Goal: Task Accomplishment & Management: Manage account settings

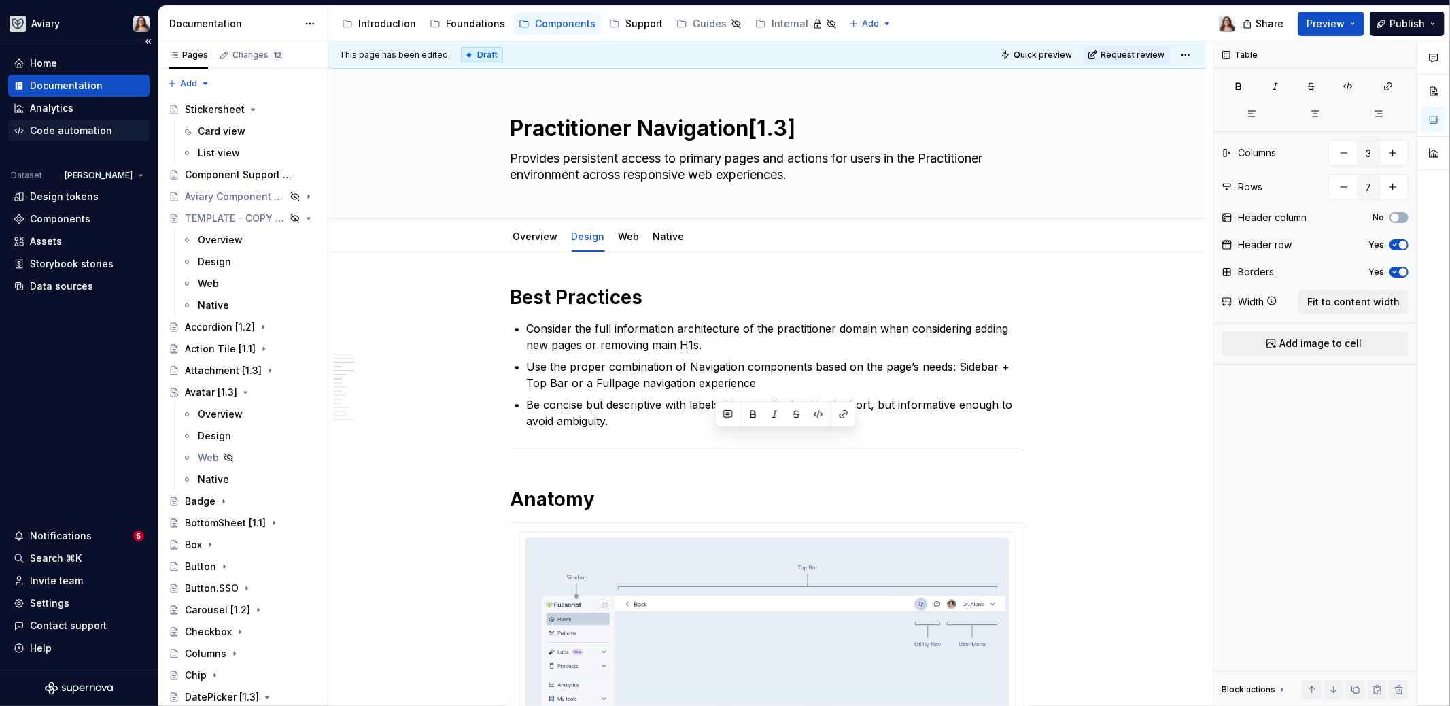
scroll to position [821, 0]
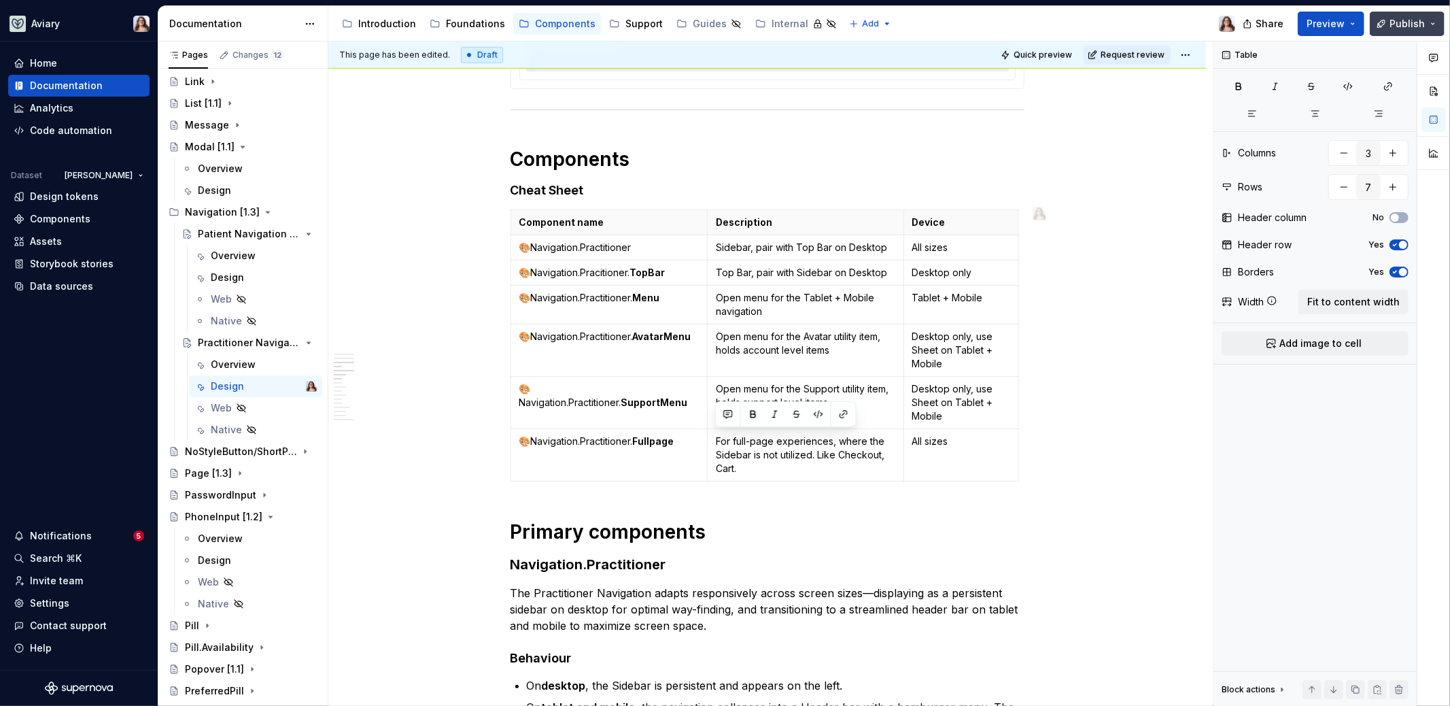
click at [1400, 24] on span "Publish" at bounding box center [1407, 24] width 35 height 14
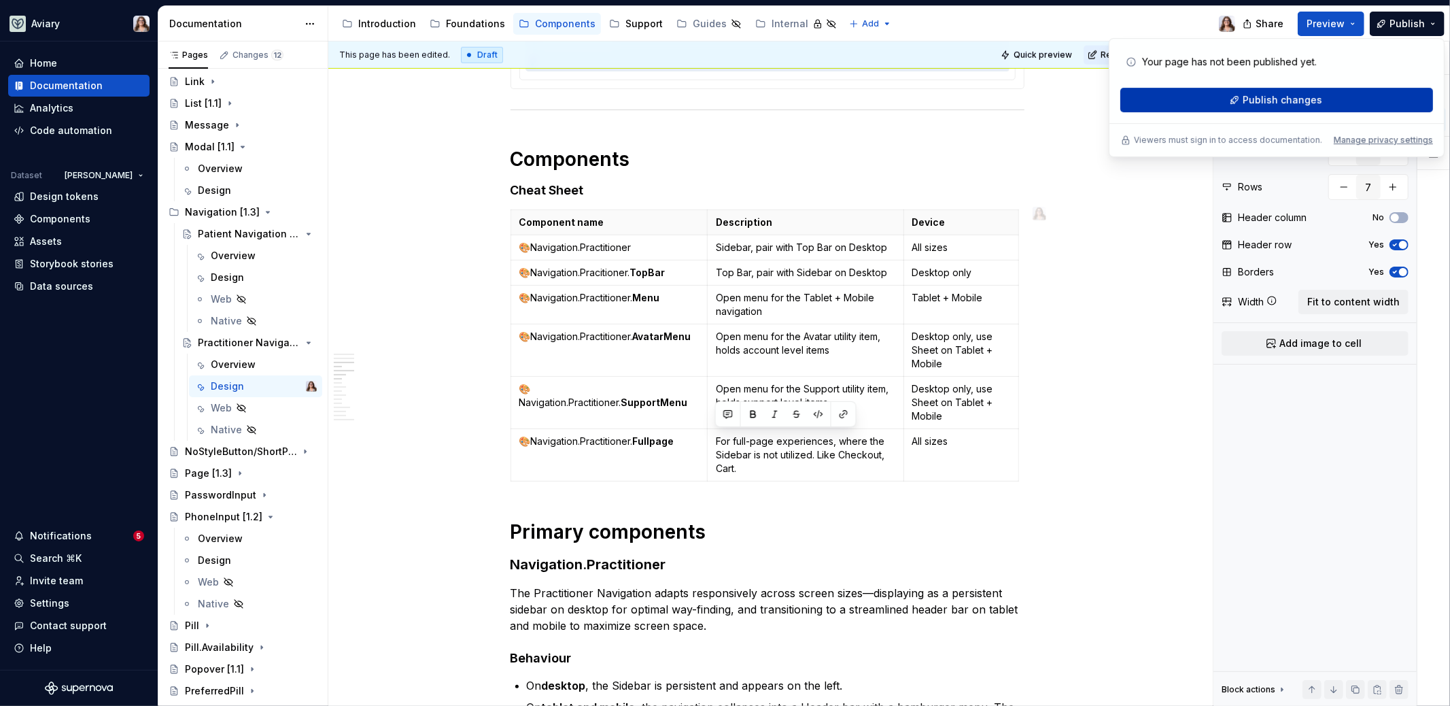
click at [1253, 97] on span "Publish changes" at bounding box center [1283, 100] width 80 height 14
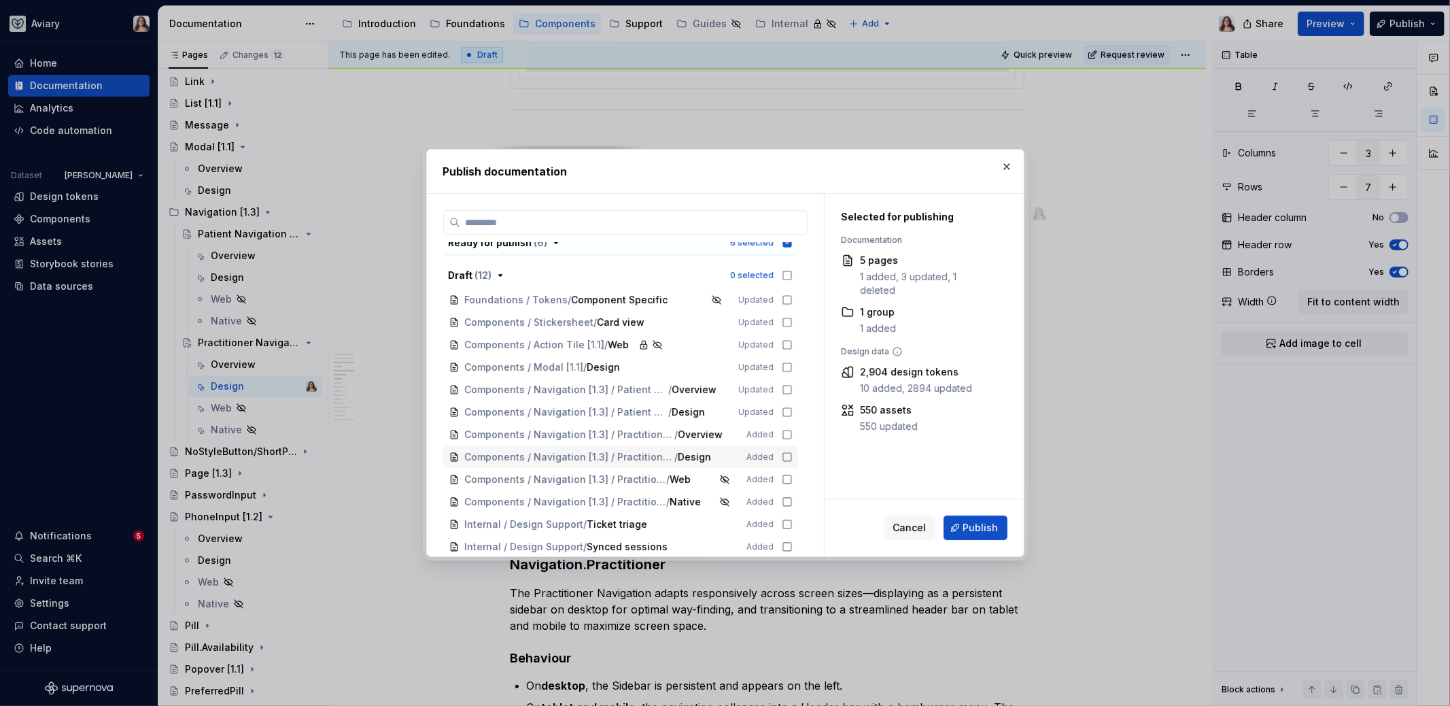
scroll to position [147, 0]
click at [785, 407] on icon at bounding box center [787, 410] width 11 height 11
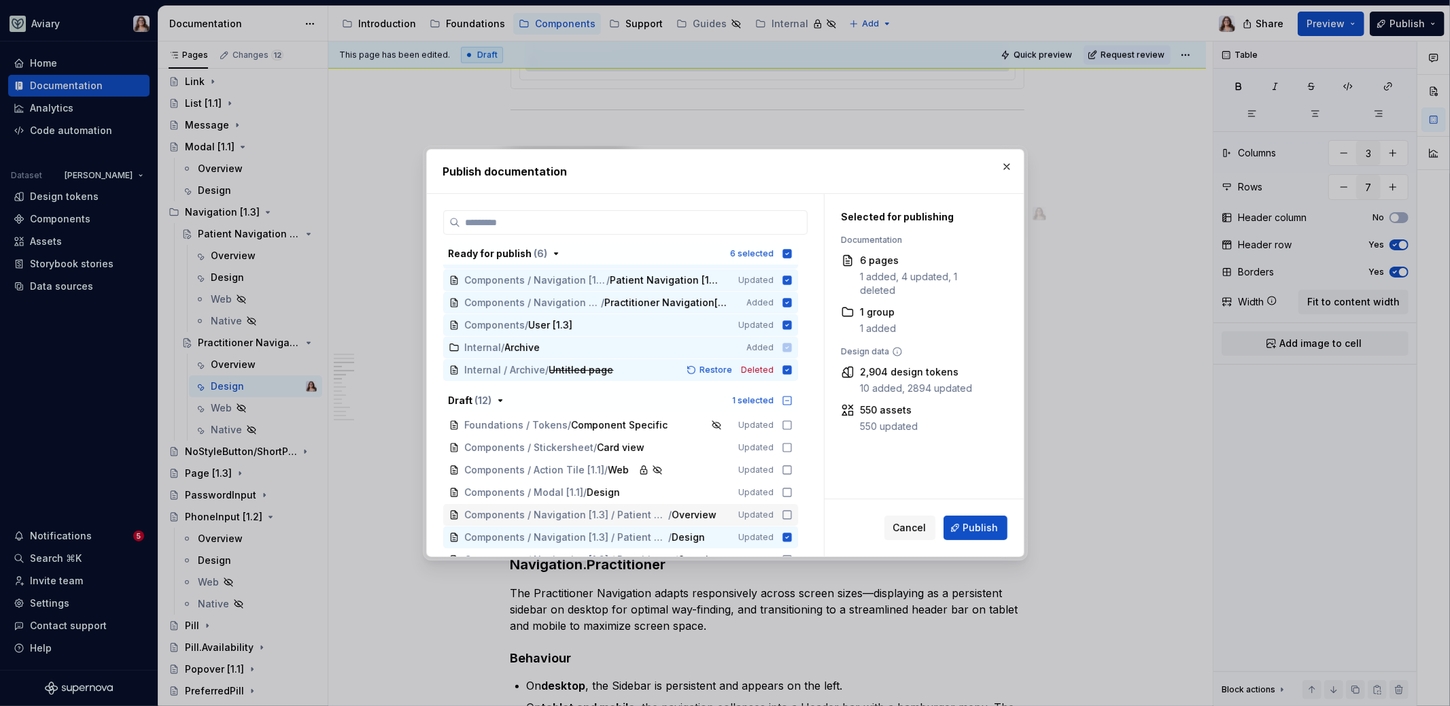
scroll to position [2, 0]
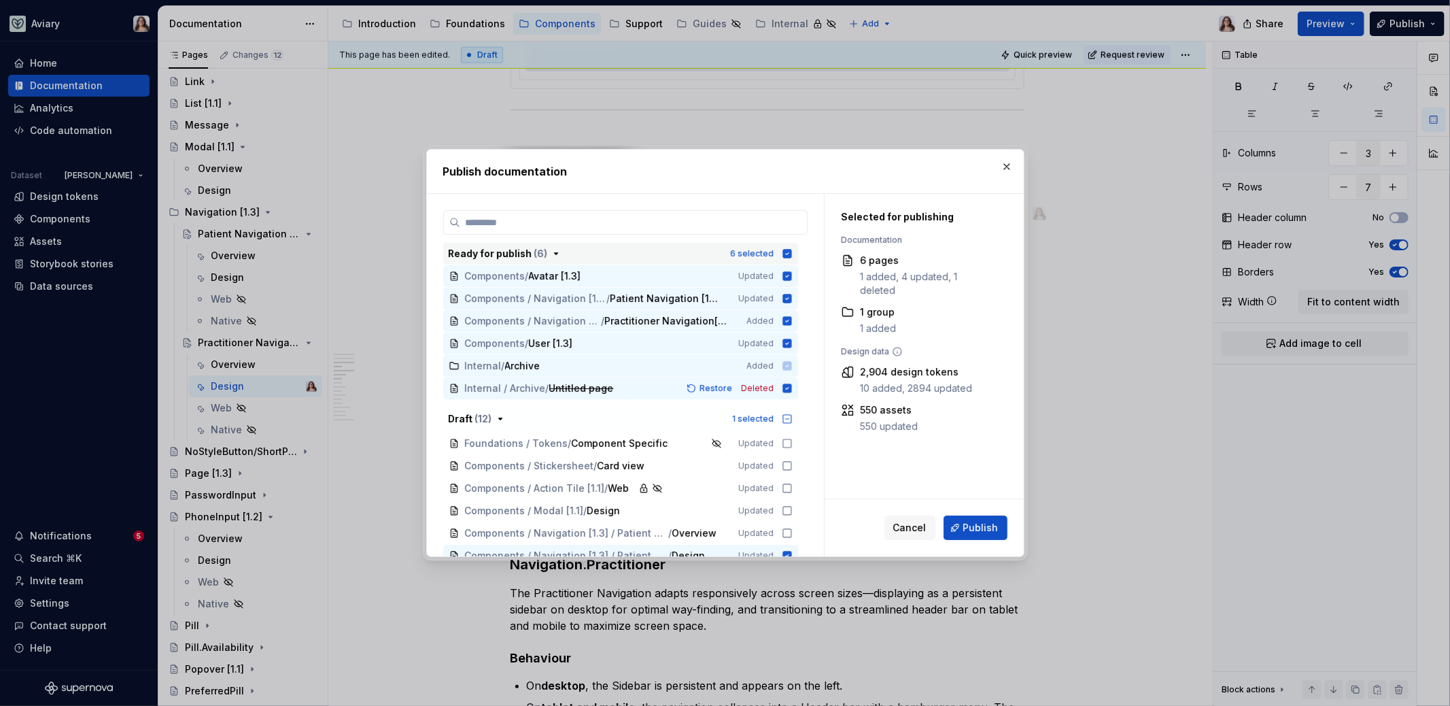
click at [786, 254] on icon "button" at bounding box center [786, 253] width 9 height 9
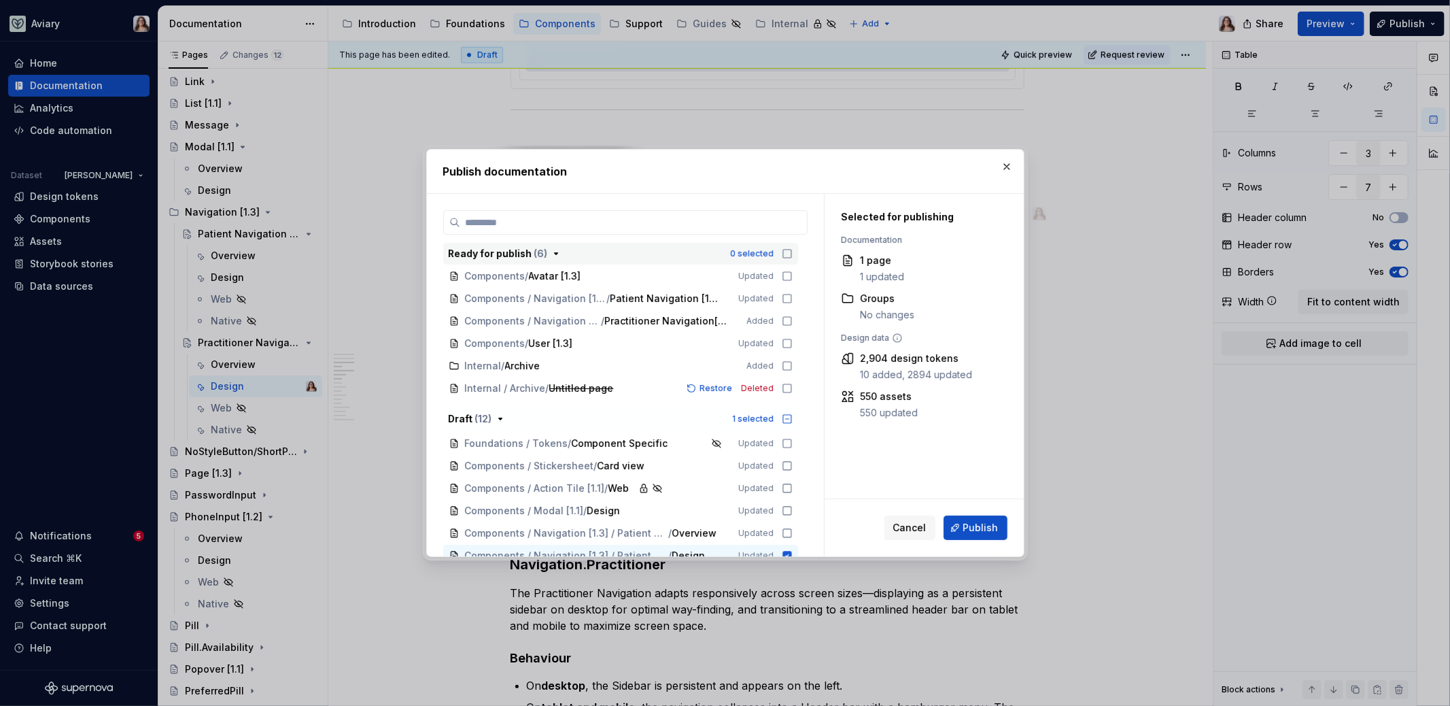
click at [786, 254] on icon "button" at bounding box center [787, 253] width 11 height 11
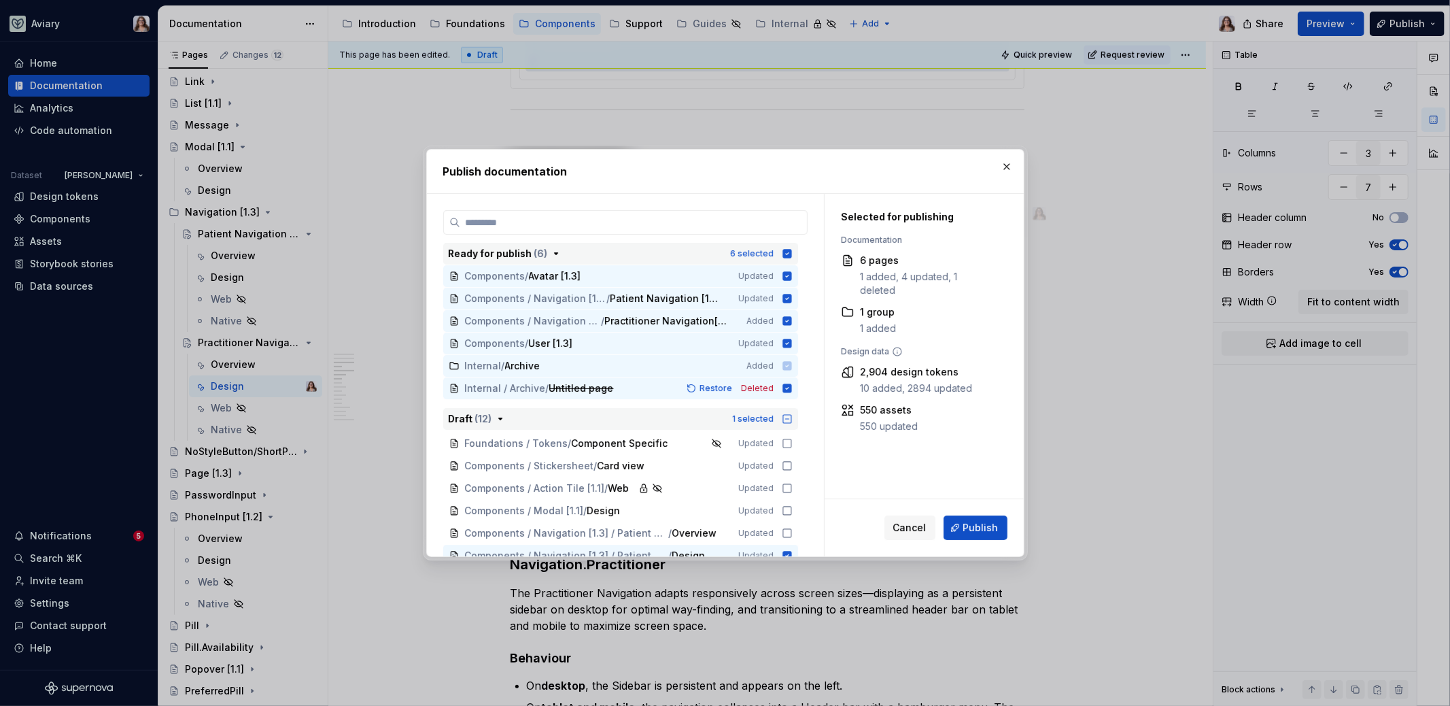
click at [787, 420] on icon "button" at bounding box center [787, 418] width 11 height 11
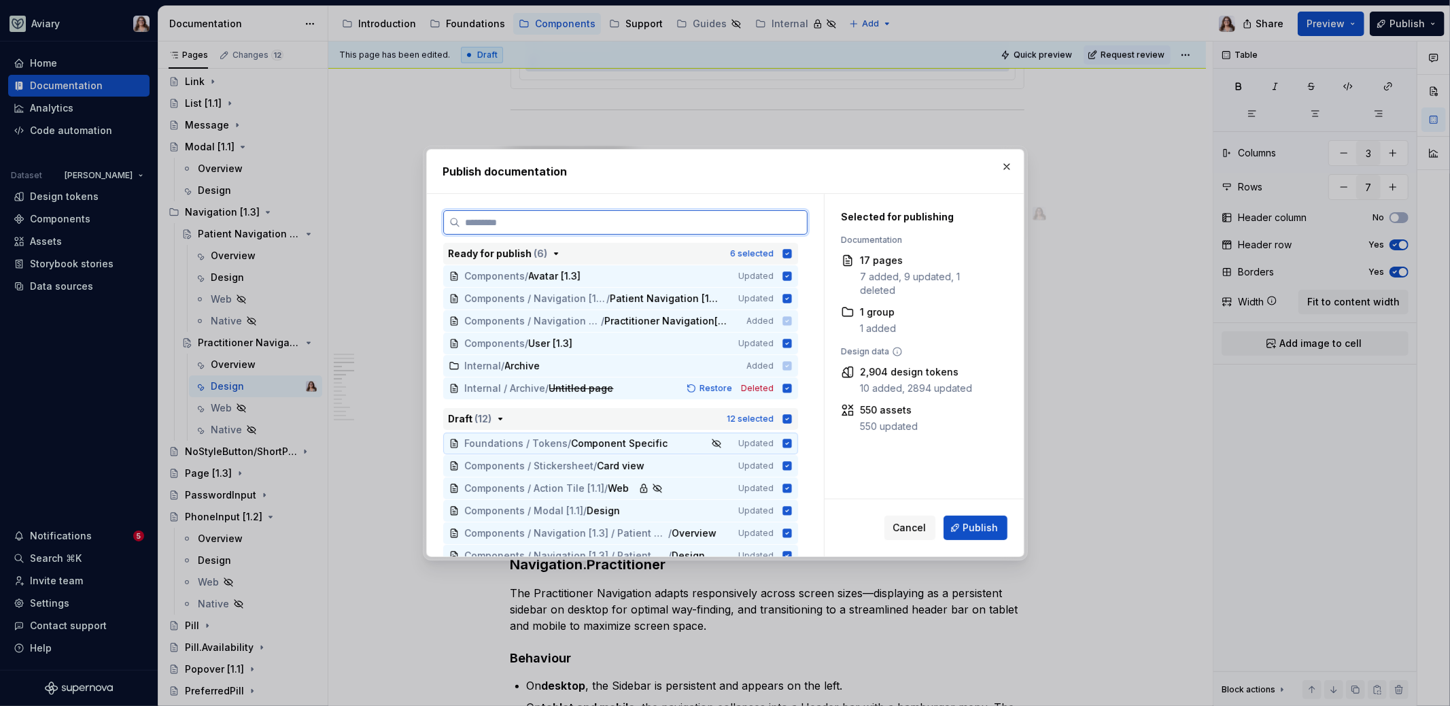
scroll to position [147, 0]
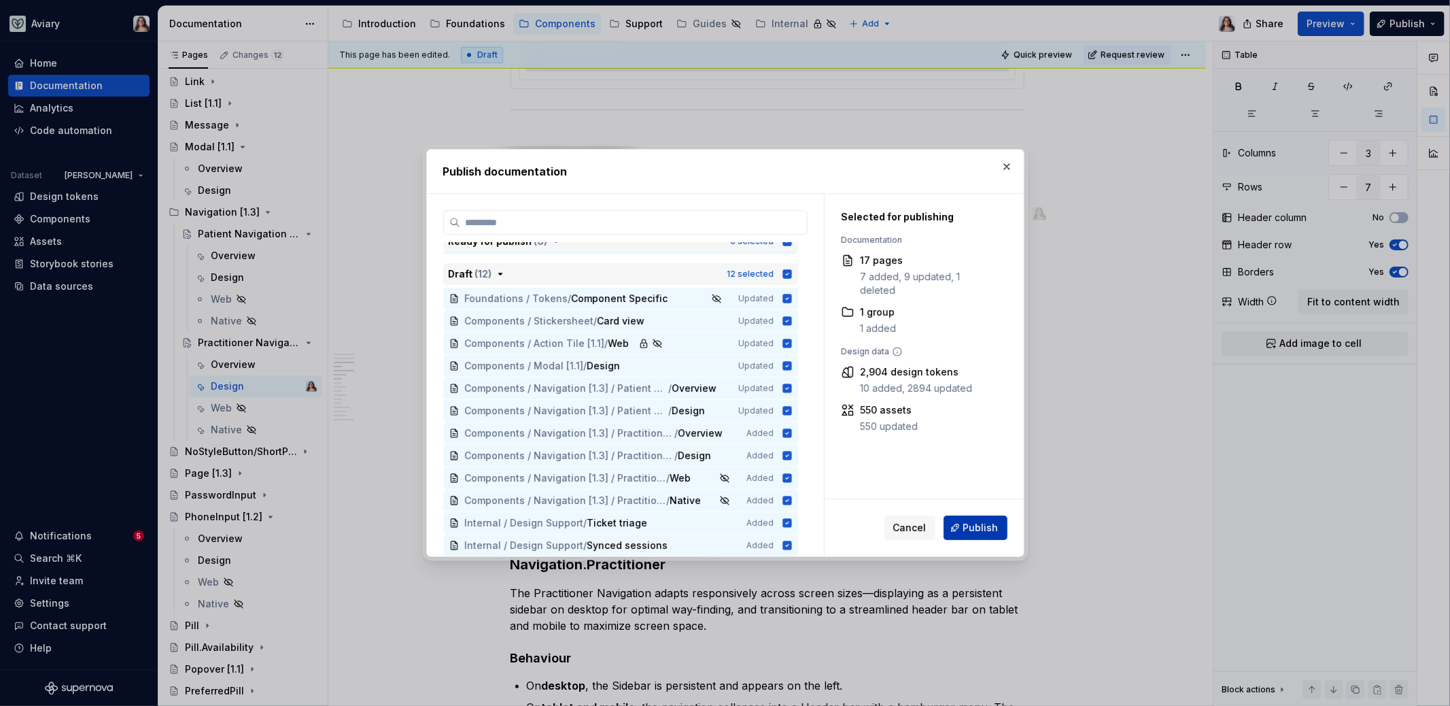
click at [994, 526] on span "Publish" at bounding box center [980, 528] width 35 height 14
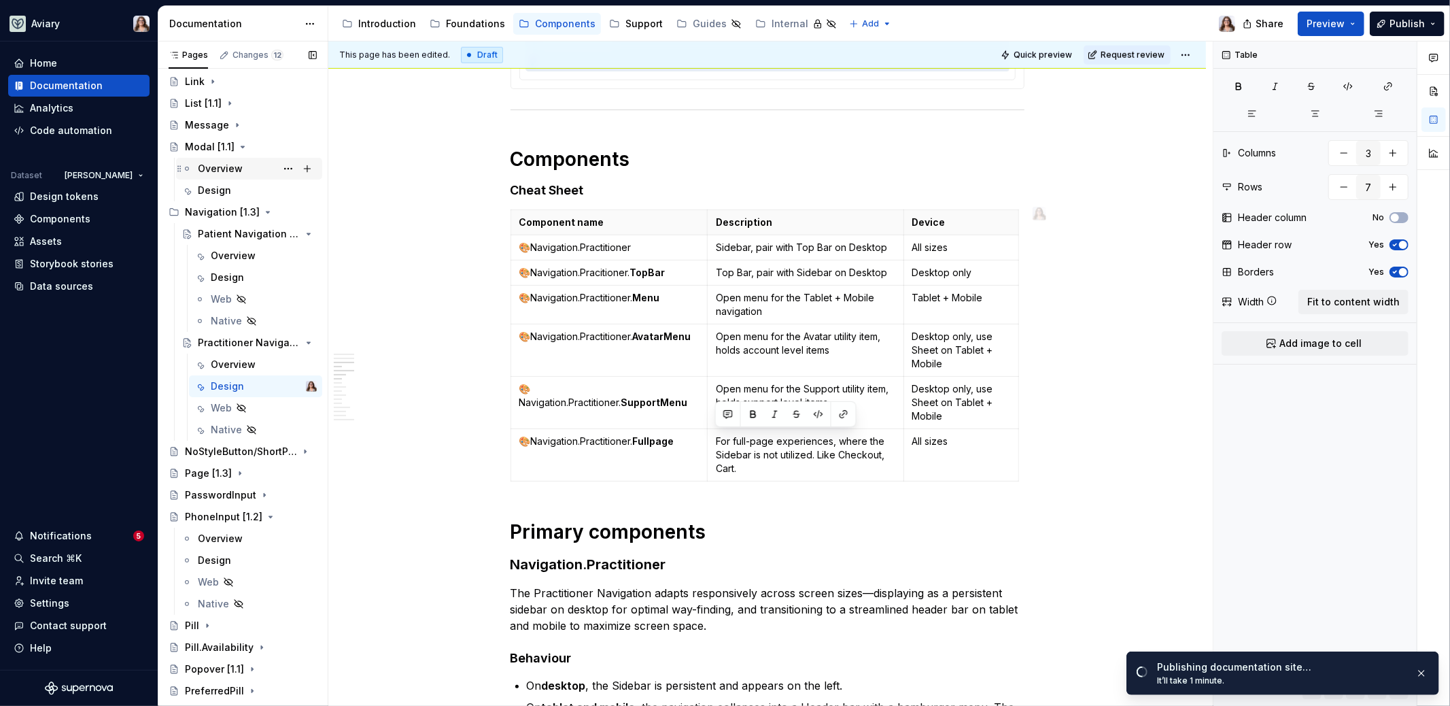
scroll to position [0, 0]
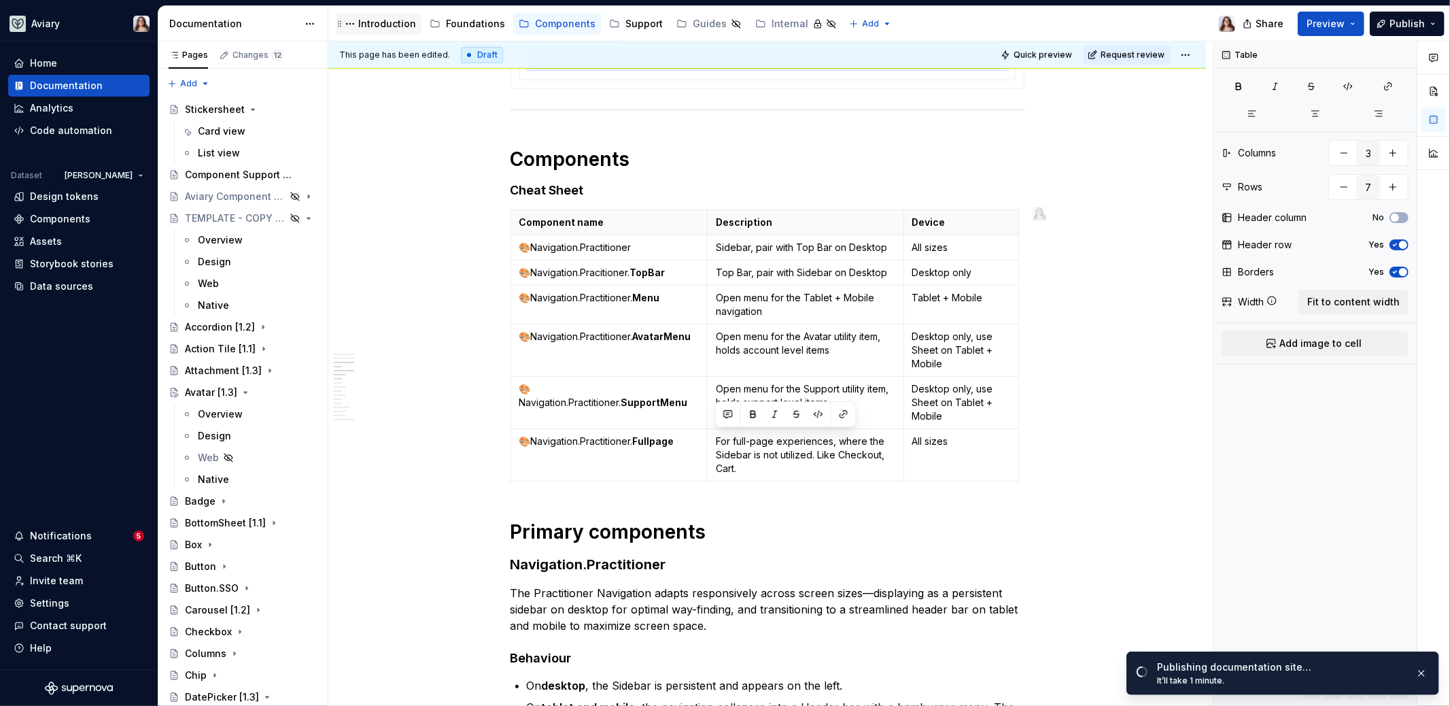
click at [394, 29] on div "Introduction" at bounding box center [387, 24] width 58 height 14
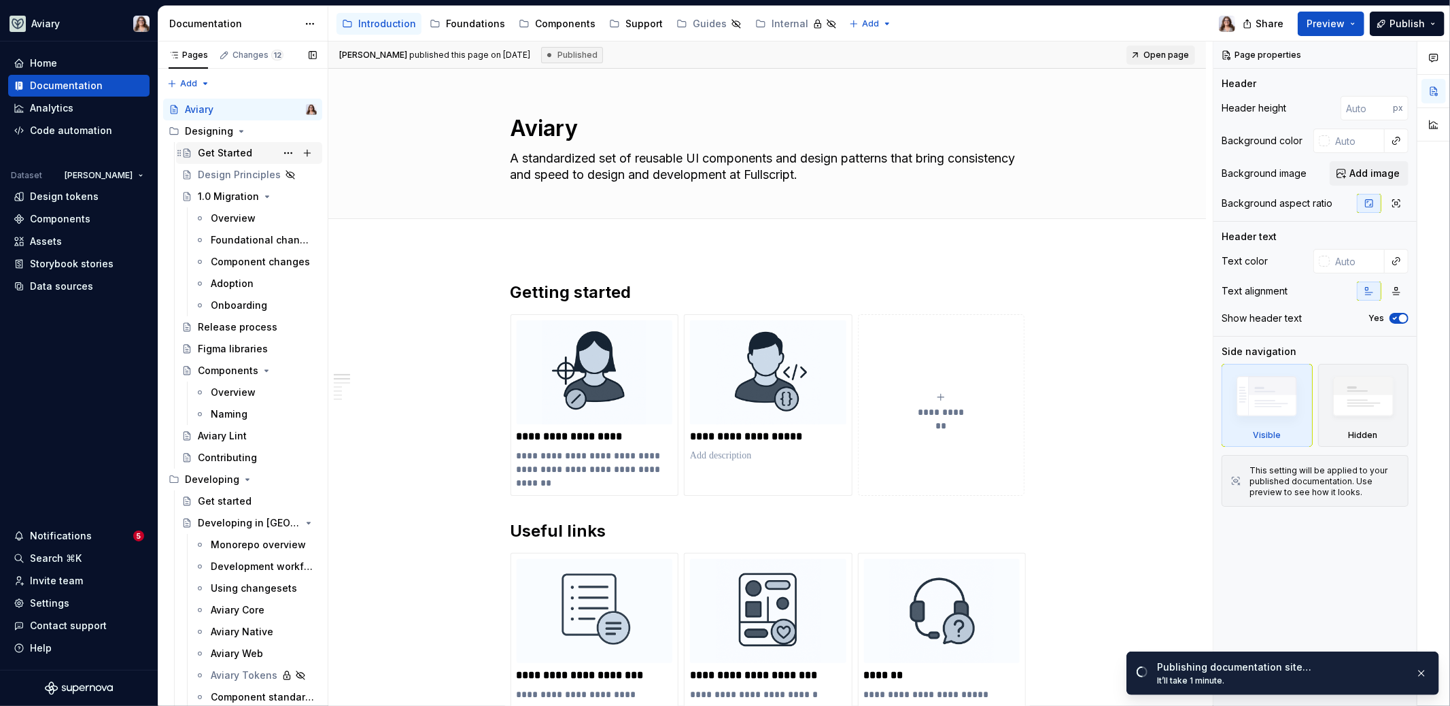
click at [226, 150] on div "Get Started" at bounding box center [225, 153] width 54 height 14
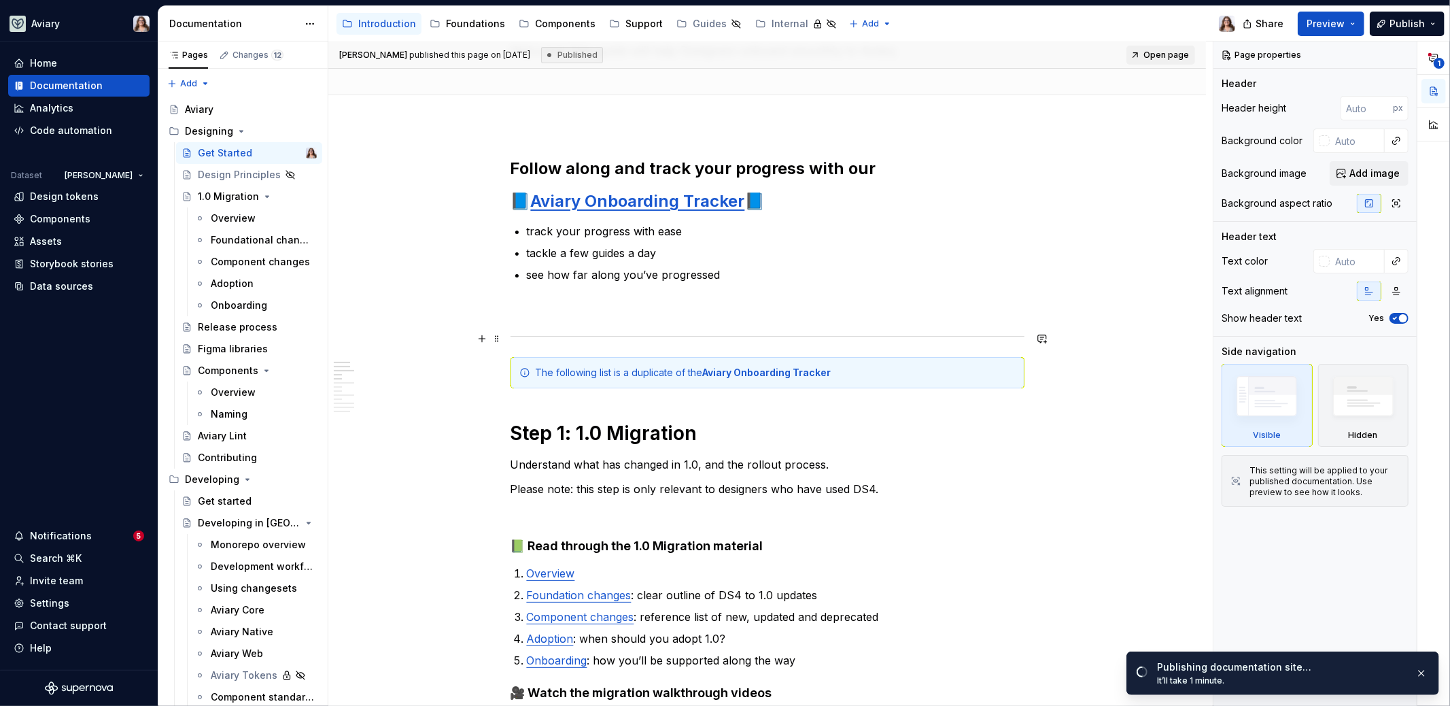
scroll to position [44, 0]
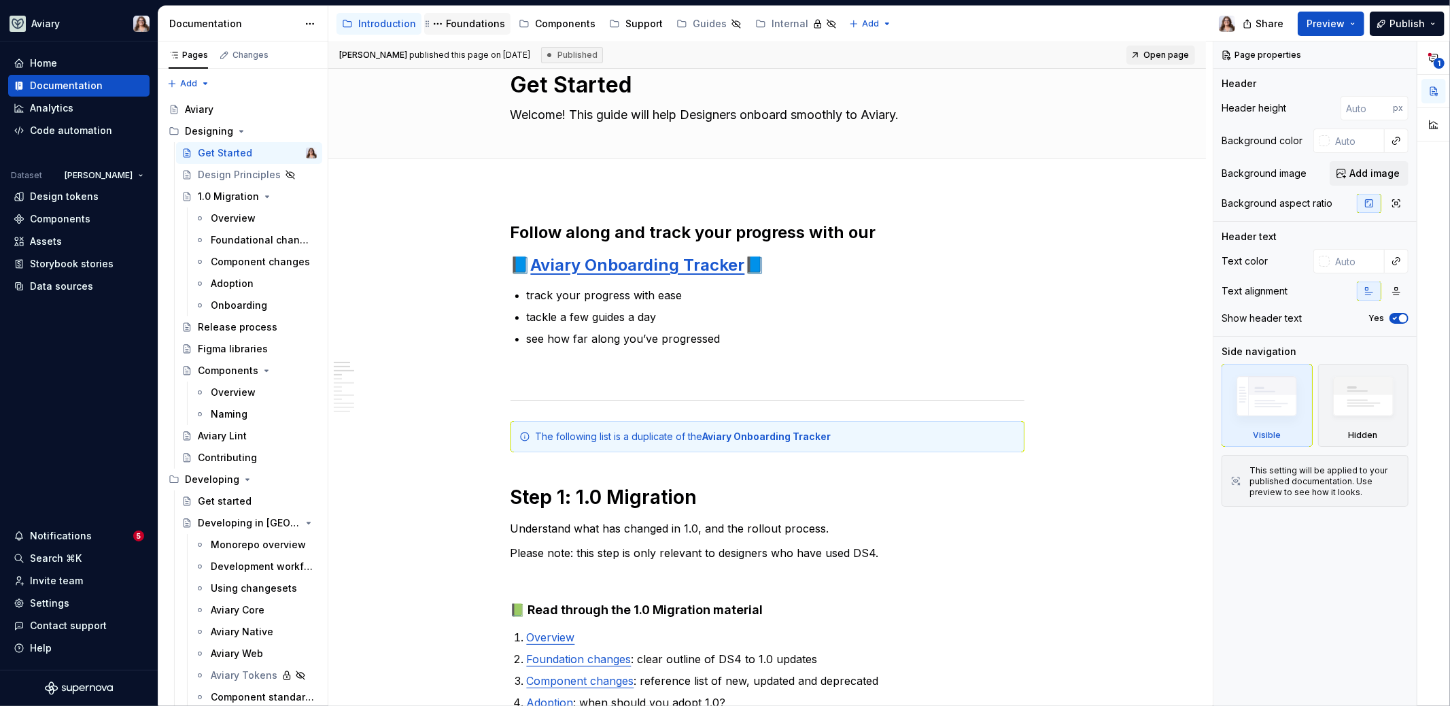
click at [458, 29] on div "Foundations" at bounding box center [475, 24] width 59 height 14
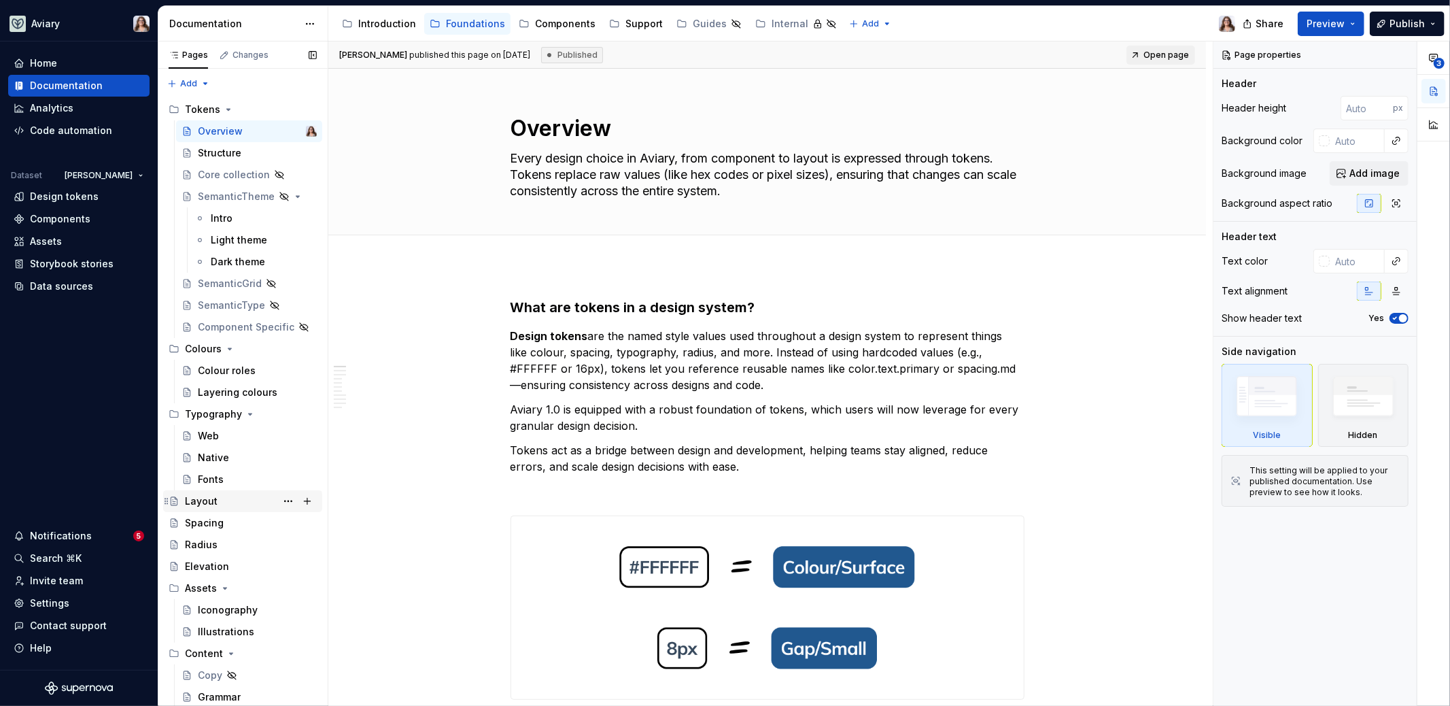
click at [243, 496] on div "Layout" at bounding box center [251, 501] width 132 height 19
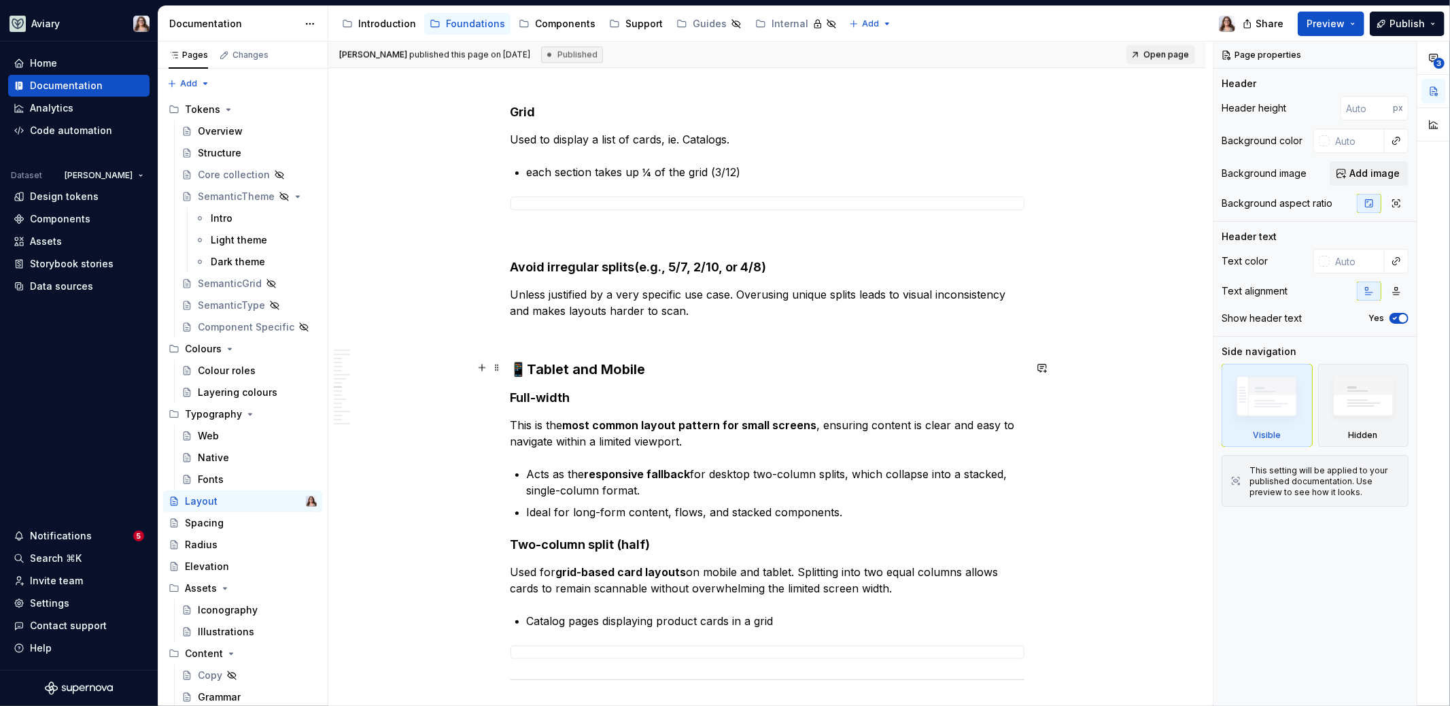
scroll to position [2196, 0]
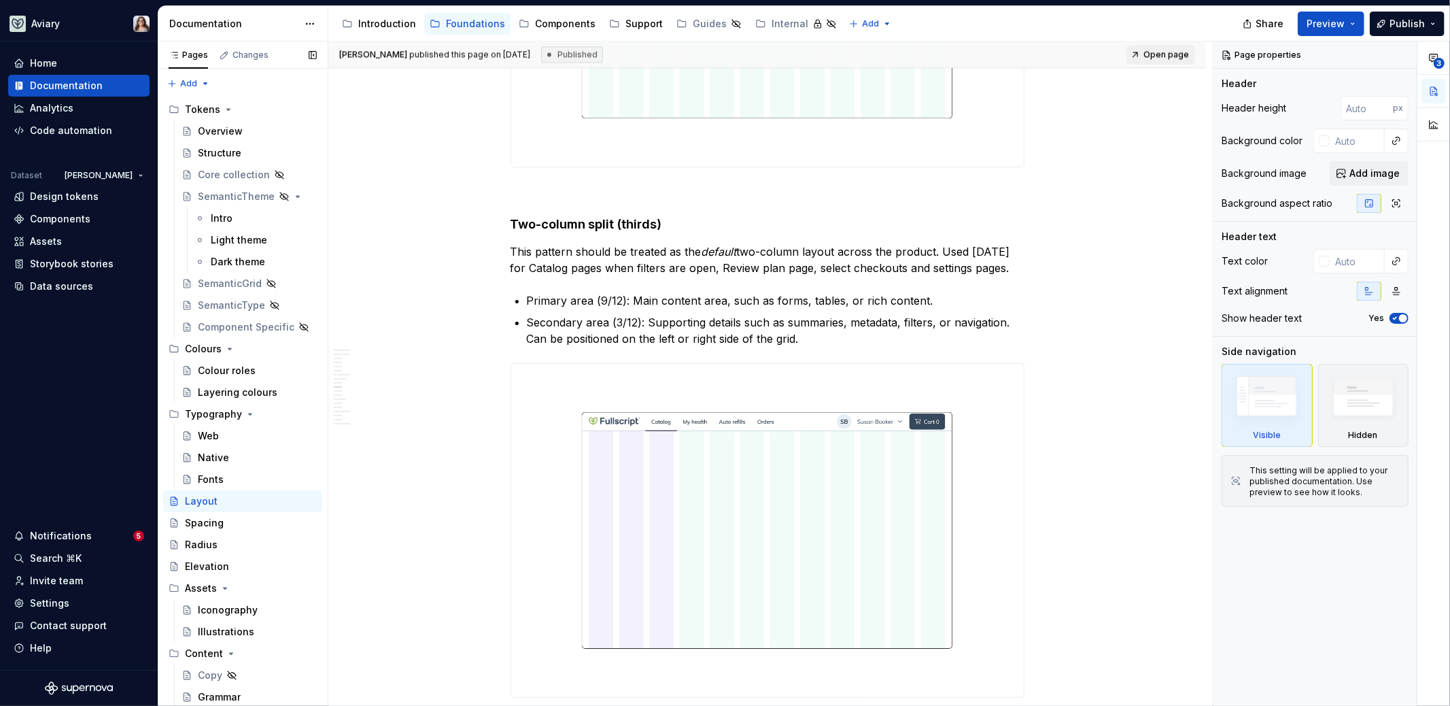
type textarea "*"
